Goal: Navigation & Orientation: Go to known website

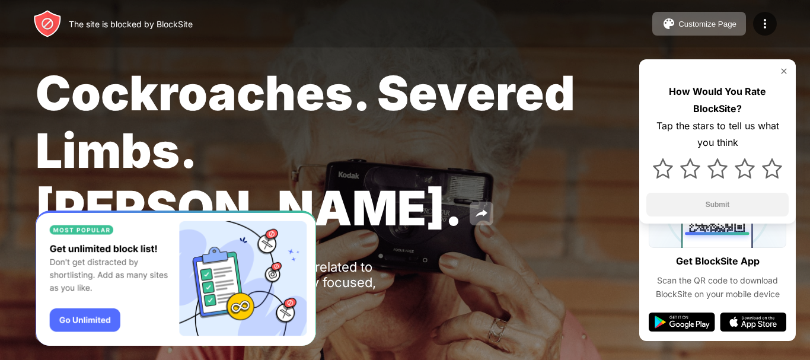
click at [187, 120] on span "Cockroaches. Severed Limbs. [PERSON_NAME]." at bounding box center [305, 150] width 539 height 172
click at [783, 67] on img at bounding box center [783, 70] width 9 height 9
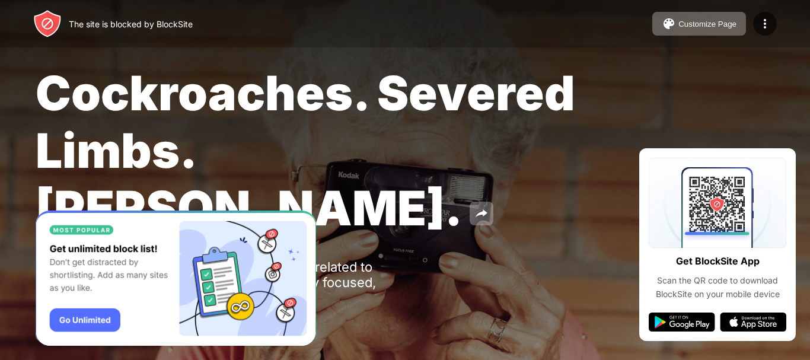
click at [521, 229] on div "Cockroaches. Severed Limbs. [PERSON_NAME]. Oops! [DOMAIN_NAME] is unavailable a…" at bounding box center [405, 202] width 810 height 405
click at [128, 290] on img "Banner Message" at bounding box center [176, 278] width 280 height 136
